Goal: Information Seeking & Learning: Learn about a topic

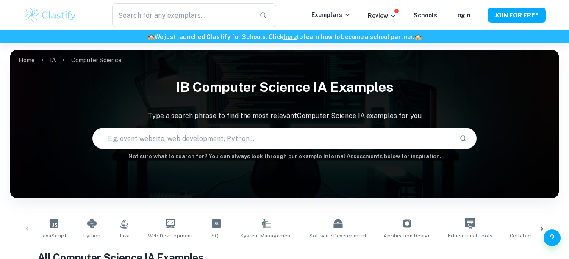
scroll to position [8, 0]
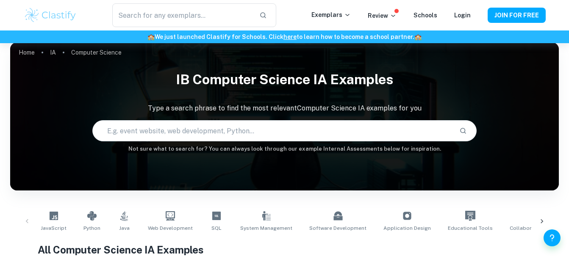
click at [228, 128] on input "text" at bounding box center [273, 131] width 360 height 24
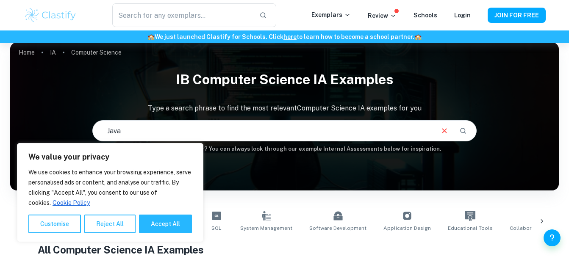
type input "Java"
click at [171, 221] on button "Accept All" at bounding box center [165, 224] width 53 height 19
checkbox input "true"
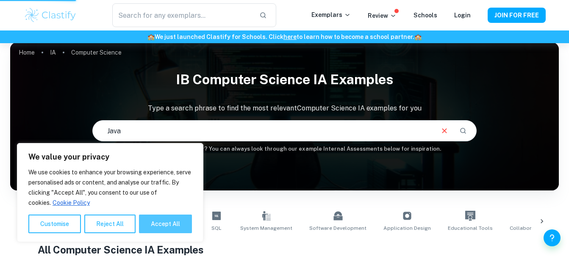
checkbox input "true"
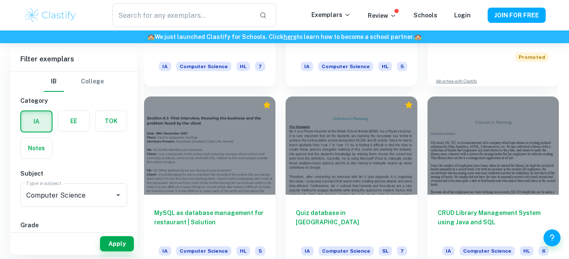
scroll to position [375, 0]
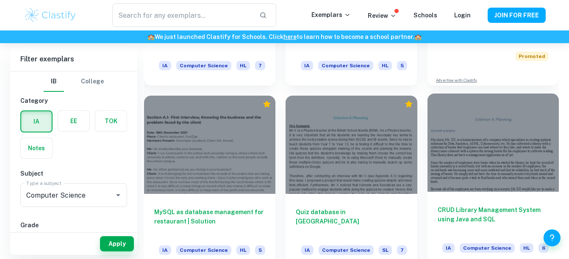
click at [475, 214] on h6 "CRUD Library Management System using Java and SQL" at bounding box center [493, 219] width 111 height 28
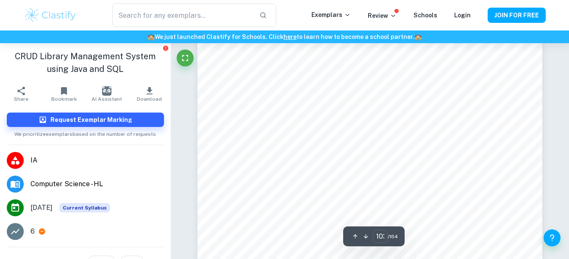
scroll to position [46864, 0]
type input "102"
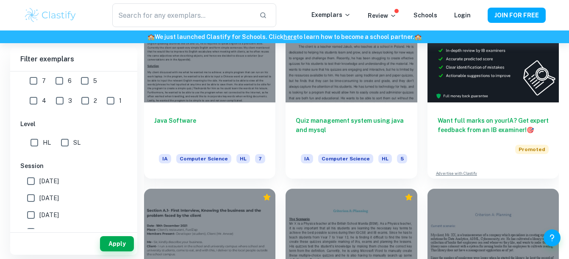
scroll to position [119, 0]
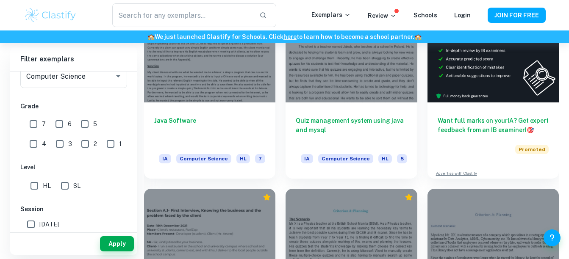
click at [68, 186] on input "SL" at bounding box center [64, 186] width 17 height 17
checkbox input "true"
click at [83, 123] on input "5" at bounding box center [84, 124] width 17 height 17
checkbox input "true"
click at [54, 120] on input "6" at bounding box center [59, 124] width 17 height 17
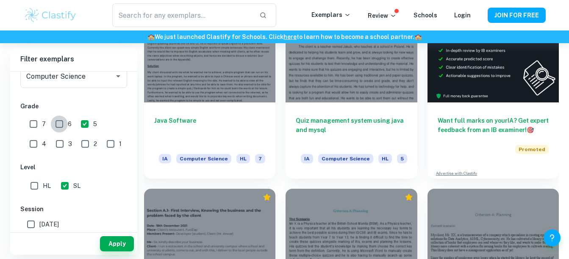
checkbox input "true"
click at [33, 125] on input "7" at bounding box center [33, 124] width 17 height 17
checkbox input "true"
click at [113, 248] on button "Apply" at bounding box center [117, 243] width 34 height 15
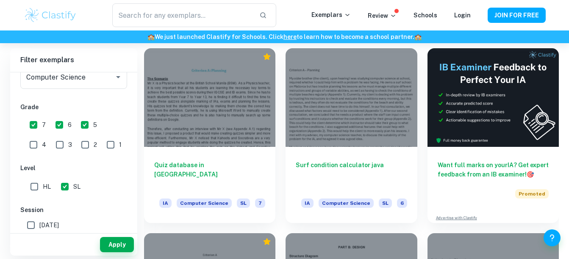
scroll to position [324, 0]
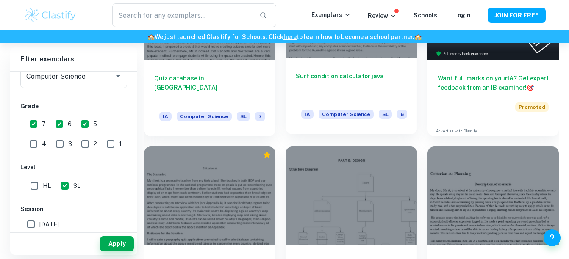
click at [344, 78] on h6 "Surf condition calculator java" at bounding box center [351, 86] width 111 height 28
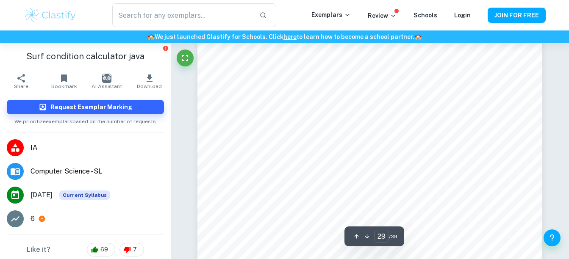
scroll to position [14173, 0]
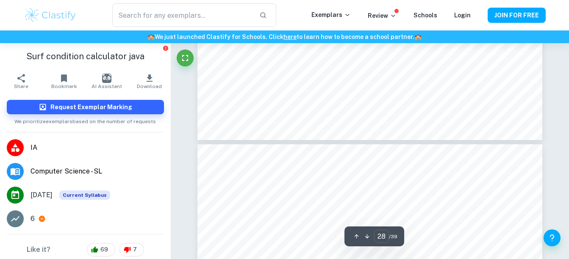
type input "29"
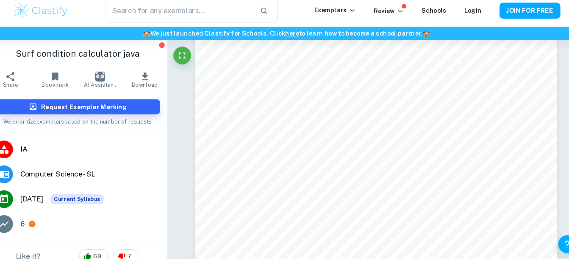
scroll to position [14159, 0]
